Goal: Navigation & Orientation: Understand site structure

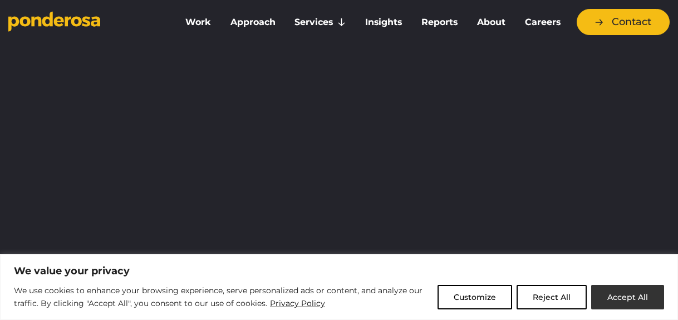
click at [614, 299] on button "Accept All" at bounding box center [628, 297] width 73 height 25
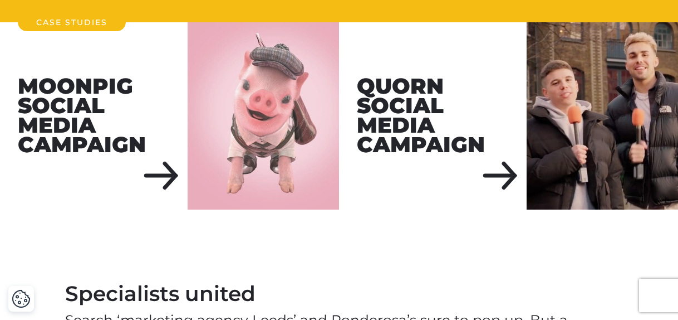
scroll to position [1539, 0]
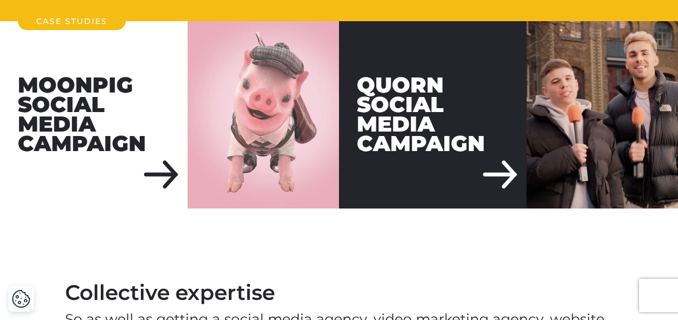
click at [492, 173] on div "Quorn Social Media Campaign" at bounding box center [433, 115] width 188 height 188
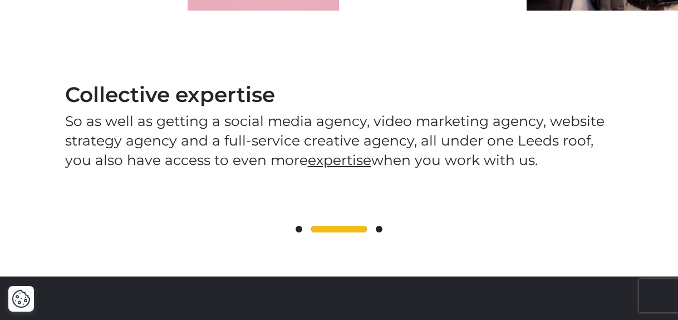
scroll to position [1791, 0]
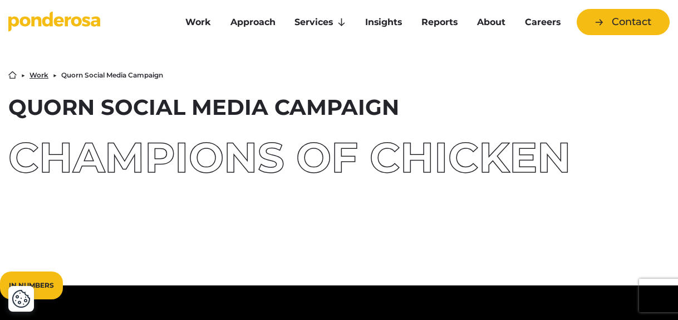
click at [37, 79] on link "Work" at bounding box center [39, 75] width 19 height 7
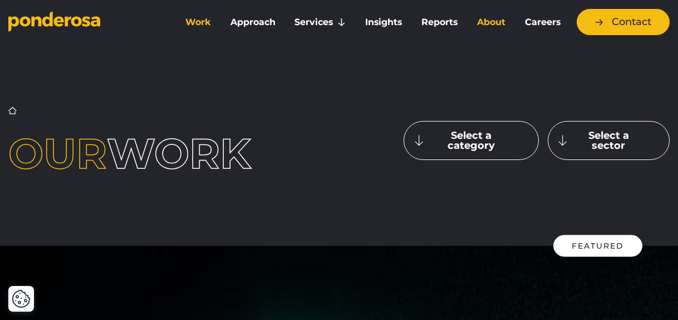
click at [491, 21] on link "About" at bounding box center [491, 22] width 43 height 23
